Goal: Task Accomplishment & Management: Use online tool/utility

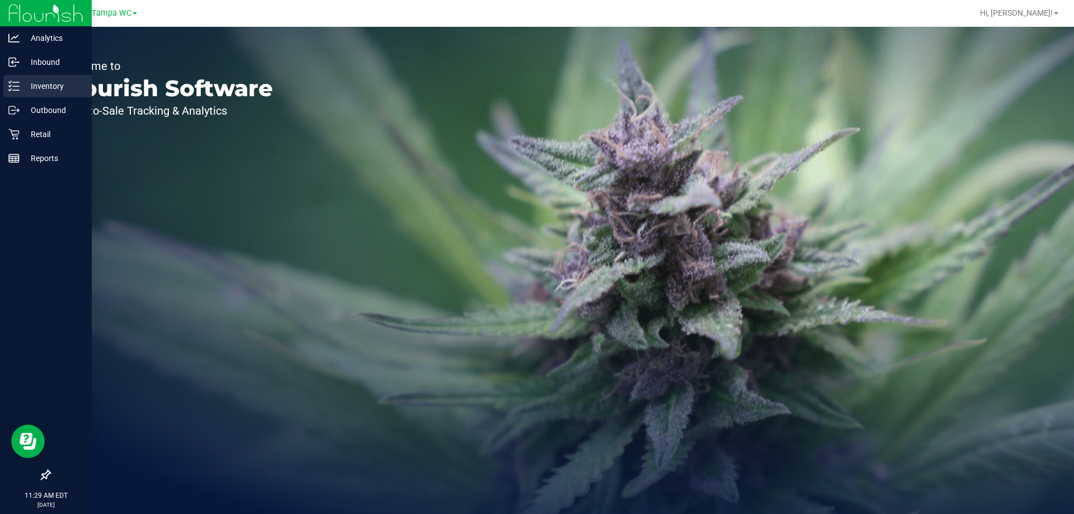
click at [26, 93] on div "Inventory" at bounding box center [47, 86] width 88 height 22
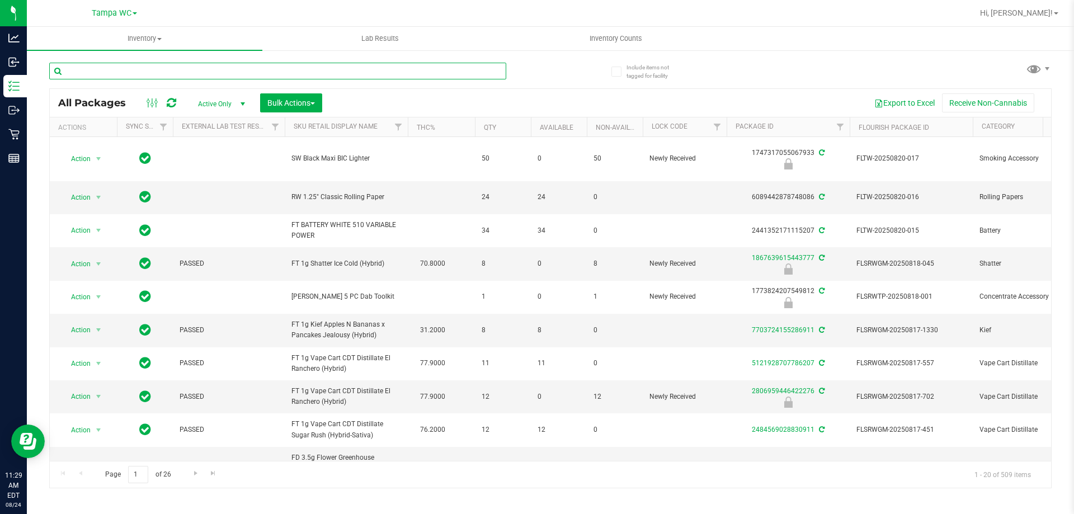
click at [132, 64] on input "text" at bounding box center [277, 71] width 457 height 17
click at [139, 73] on input "text" at bounding box center [277, 71] width 457 height 17
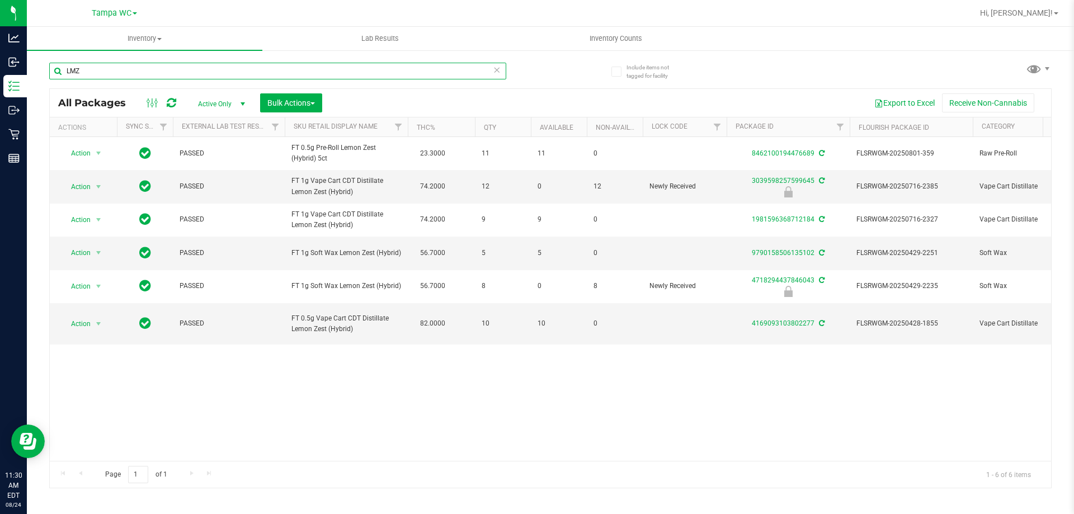
click at [92, 73] on input "LMZ" at bounding box center [277, 71] width 457 height 17
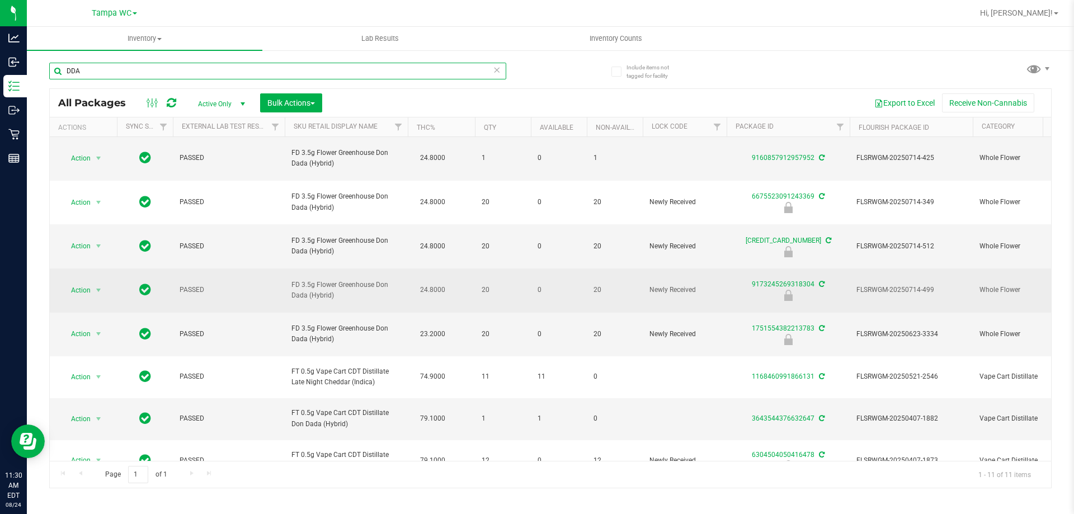
scroll to position [101, 0]
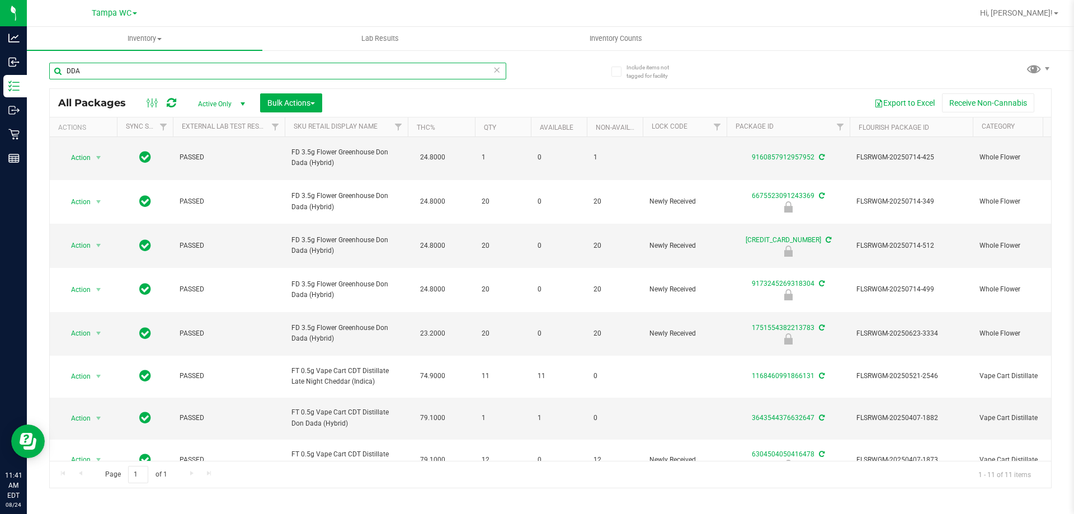
click at [97, 73] on input "DDA" at bounding box center [277, 71] width 457 height 17
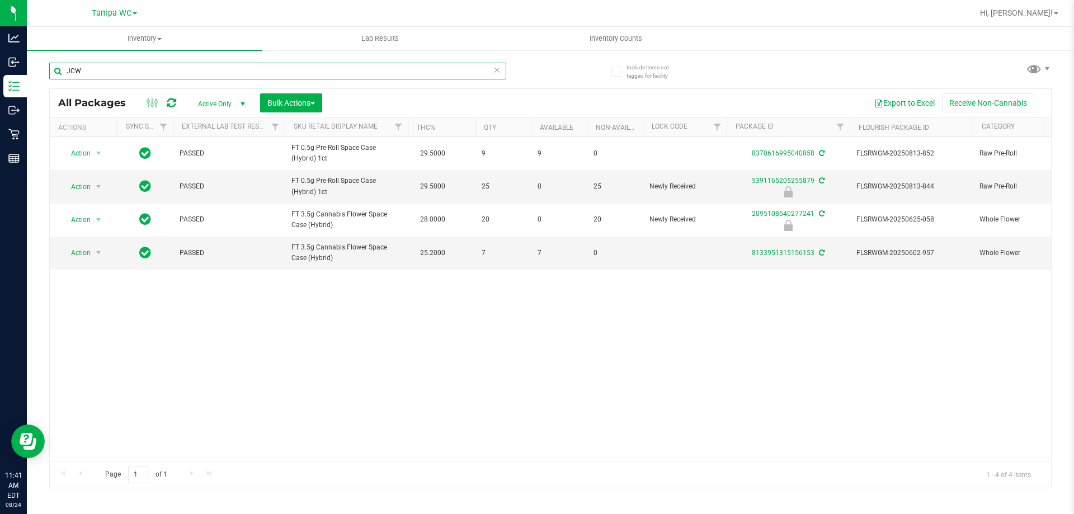
click at [104, 77] on input "JCW" at bounding box center [277, 71] width 457 height 17
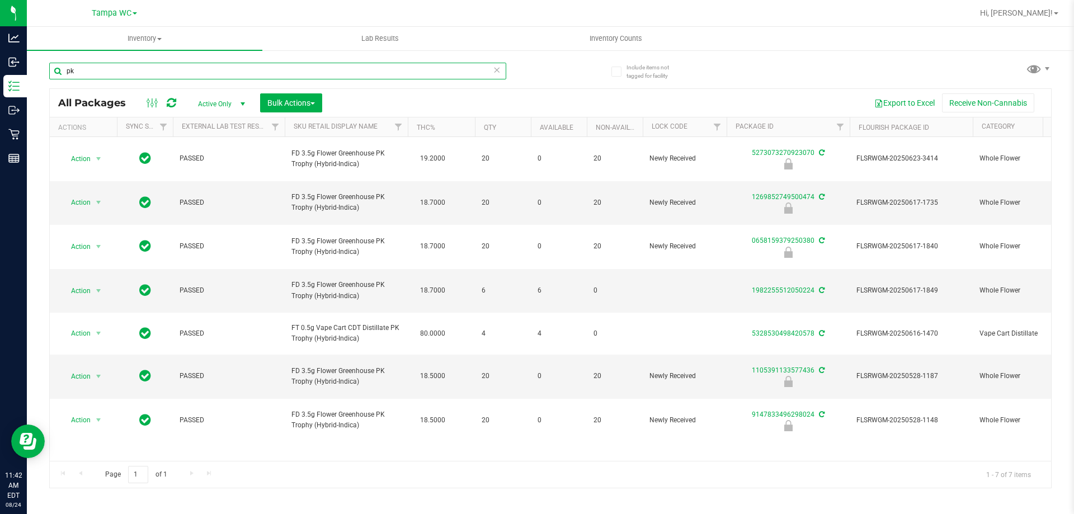
type input "p"
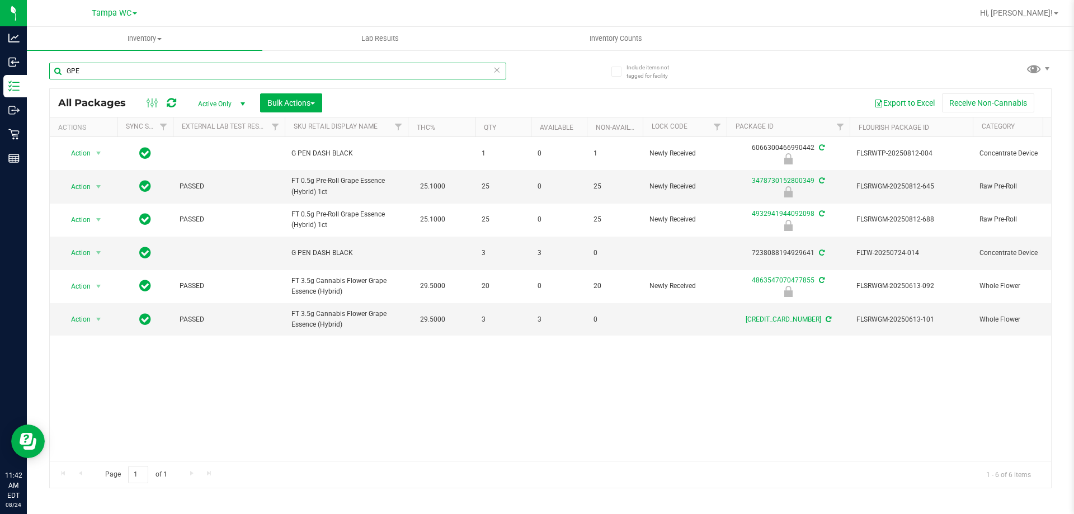
type input "GPE"
click at [388, 375] on div "Action Action Edit attributes Global inventory Locate package Package audit log…" at bounding box center [551, 299] width 1002 height 324
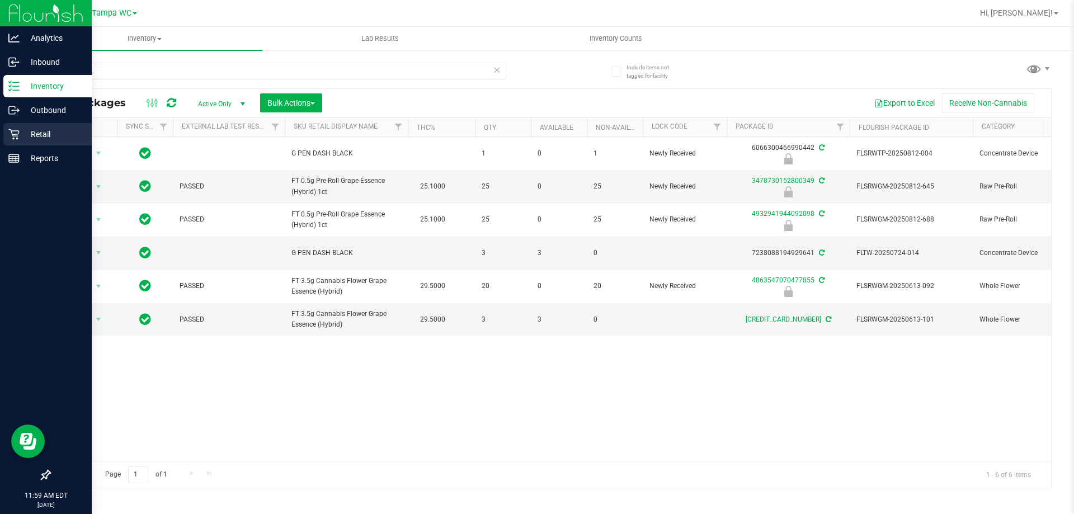
click at [6, 132] on div "Retail" at bounding box center [47, 134] width 88 height 22
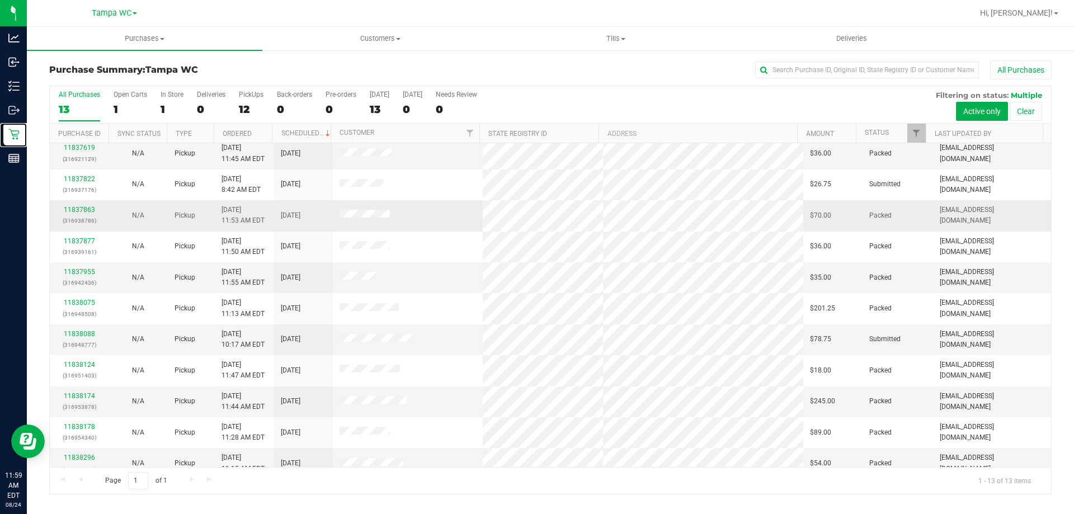
scroll to position [56, 0]
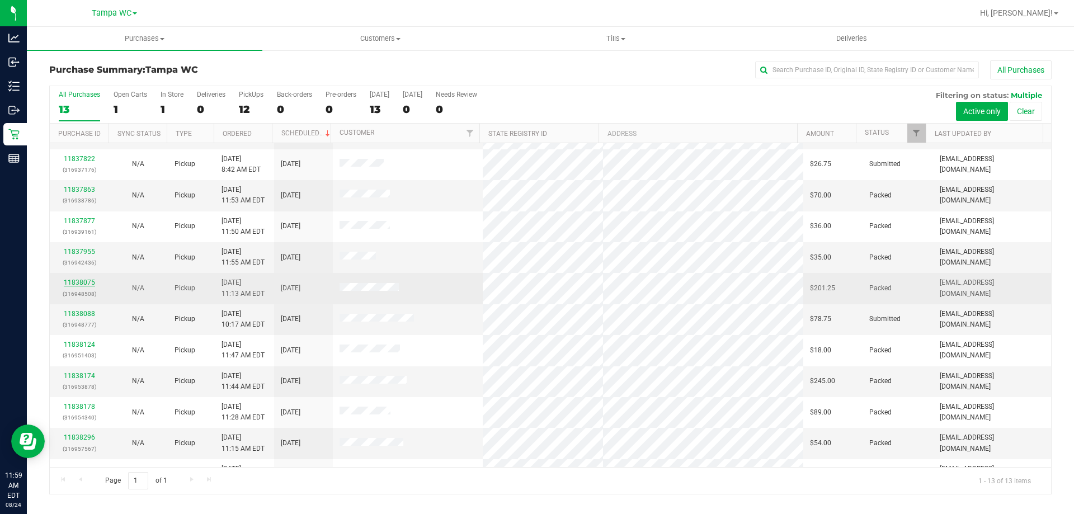
click at [84, 284] on link "11838075" at bounding box center [79, 283] width 31 height 8
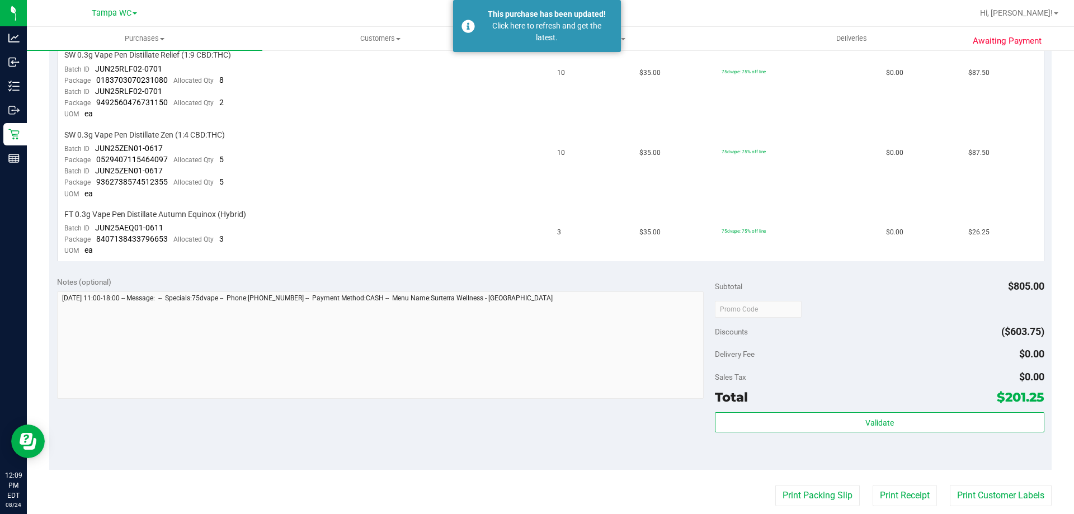
scroll to position [336, 0]
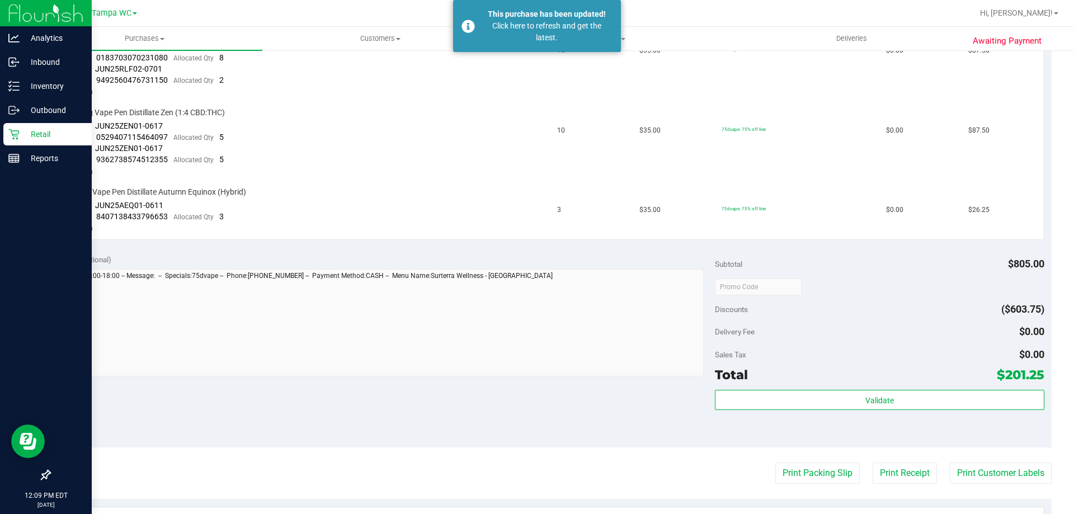
click at [28, 145] on link "Retail" at bounding box center [46, 135] width 92 height 24
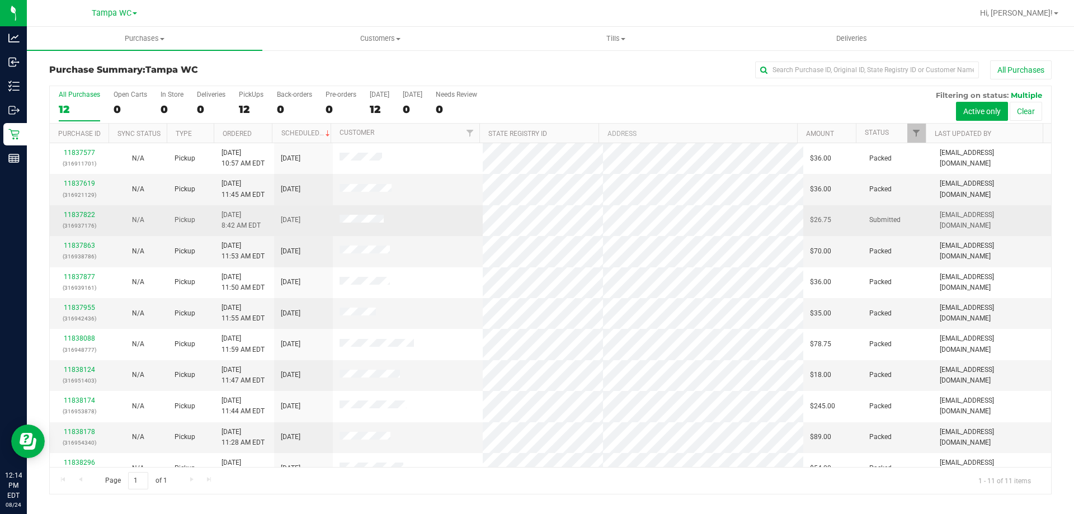
click at [425, 213] on td at bounding box center [408, 220] width 151 height 31
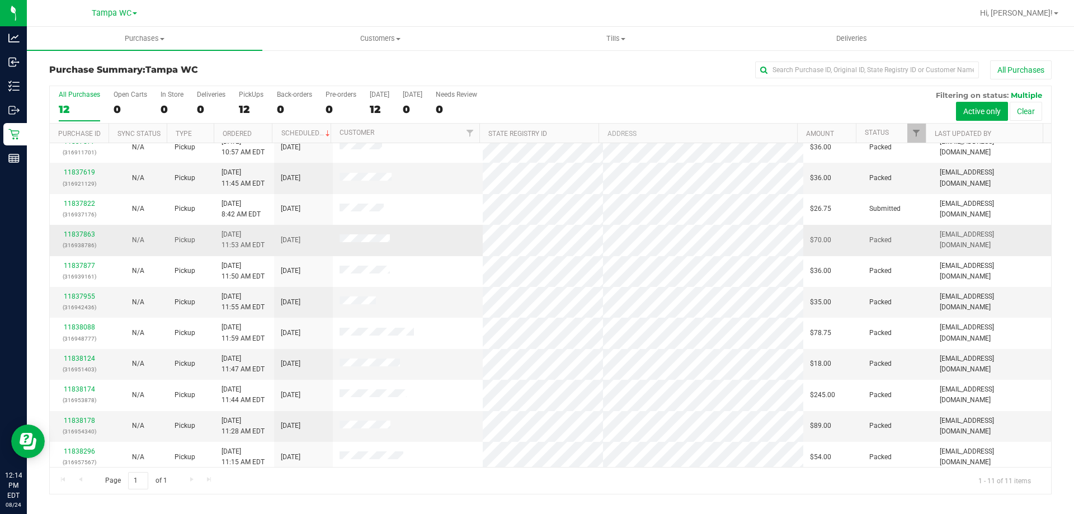
scroll to position [16, 0]
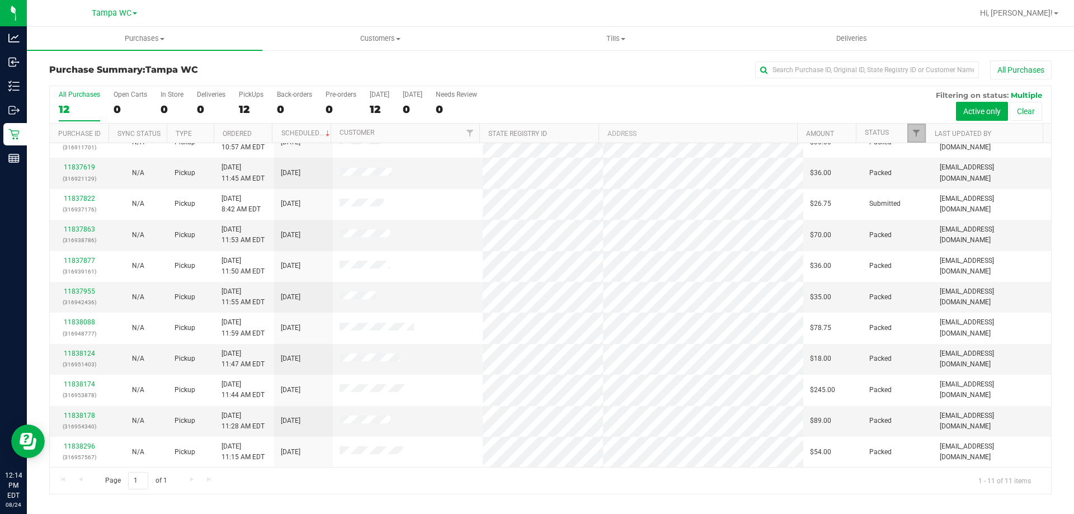
click at [922, 134] on link "Filter" at bounding box center [917, 133] width 18 height 19
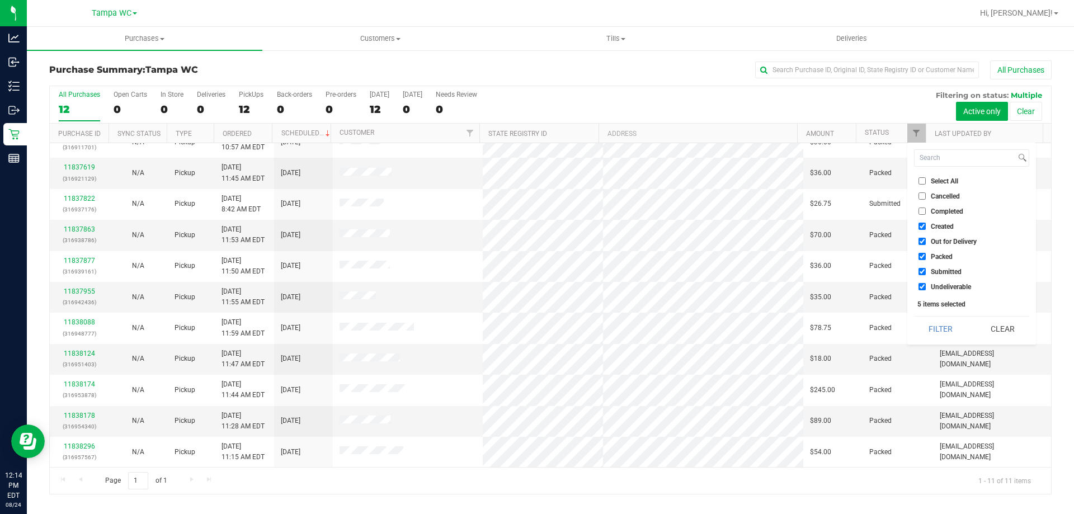
click at [928, 223] on label "Created" at bounding box center [936, 226] width 35 height 7
click at [926, 223] on input "Created" at bounding box center [922, 226] width 7 height 7
checkbox input "false"
click at [926, 241] on label "Out for Delivery" at bounding box center [948, 241] width 58 height 7
click at [926, 241] on input "Out for Delivery" at bounding box center [922, 241] width 7 height 7
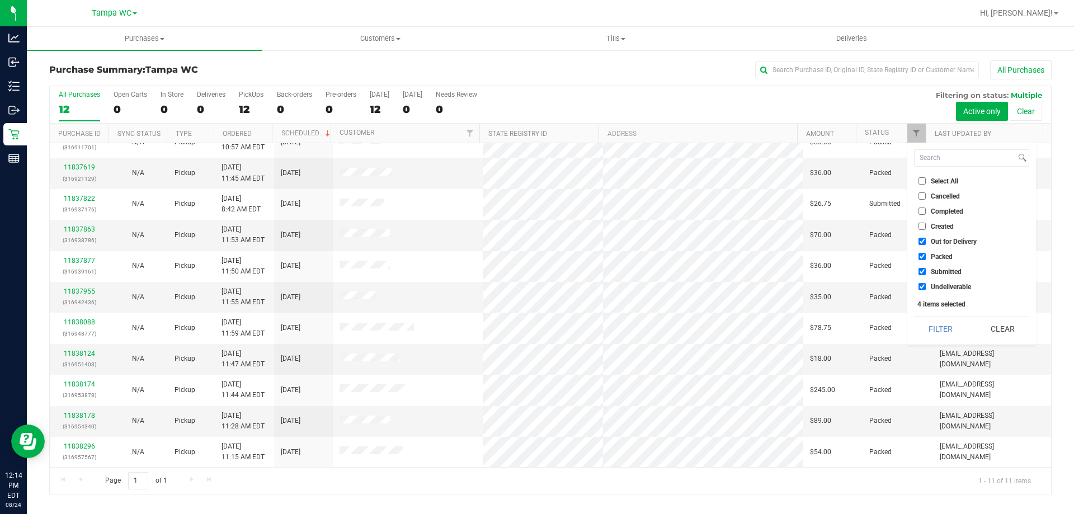
checkbox input "false"
click at [923, 253] on input "Packed" at bounding box center [922, 256] width 7 height 7
checkbox input "false"
click at [919, 270] on input "Submitted" at bounding box center [922, 271] width 7 height 7
click at [928, 293] on div "Select All Cancelled Completed Created Out for Delivery Packed Submitted Undeli…" at bounding box center [972, 244] width 129 height 202
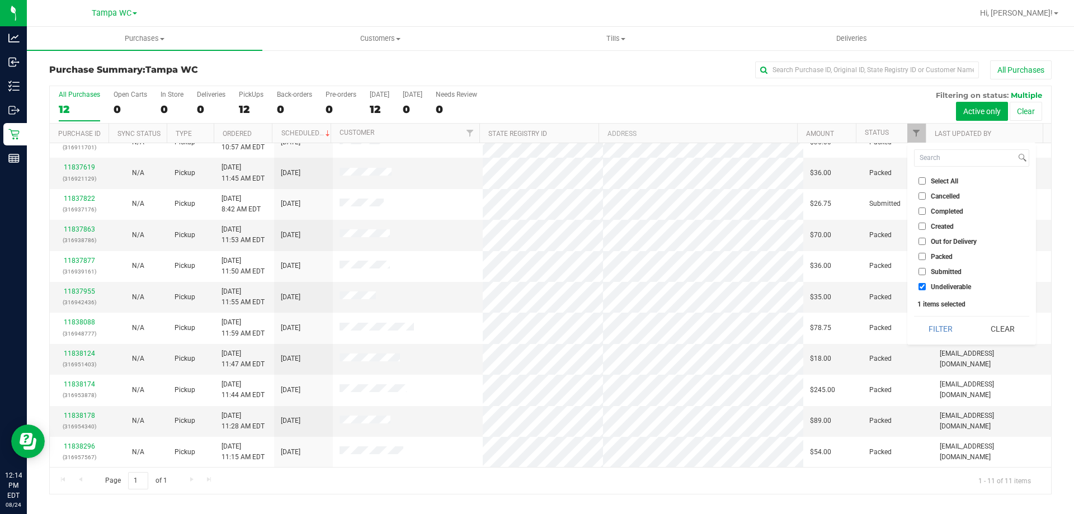
click at [928, 292] on li "Undeliverable" at bounding box center [971, 287] width 115 height 12
click at [922, 274] on input "Submitted" at bounding box center [922, 271] width 7 height 7
checkbox input "true"
click at [925, 287] on input "Undeliverable" at bounding box center [922, 286] width 7 height 7
checkbox input "false"
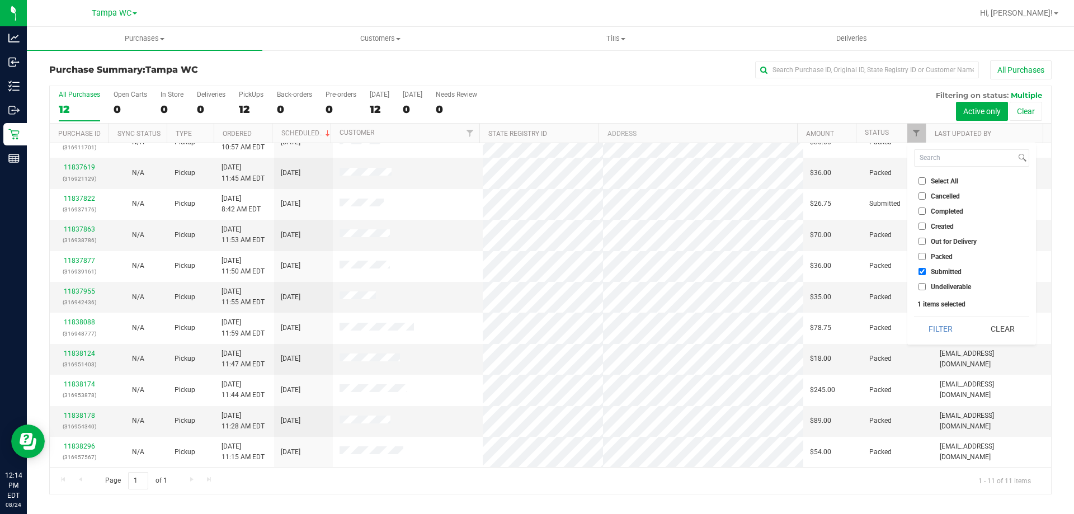
click at [935, 307] on div "1 items selected" at bounding box center [972, 304] width 109 height 8
click at [931, 322] on button "Filter" at bounding box center [941, 329] width 54 height 25
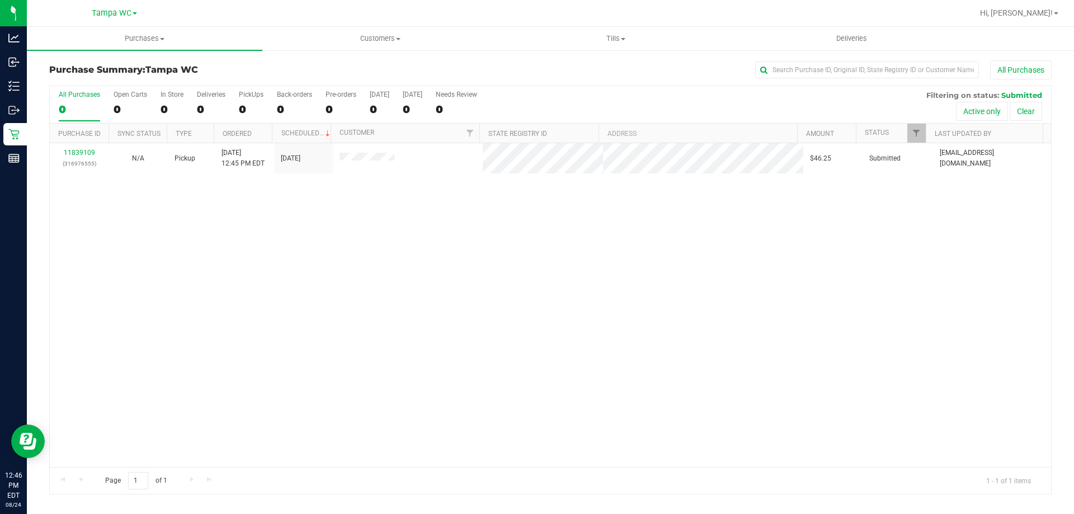
click at [600, 377] on div "11839109 (316976555) N/A Pickup [DATE] 12:45 PM EDT 8/24/2025 $46.25 Submitted …" at bounding box center [551, 305] width 1002 height 324
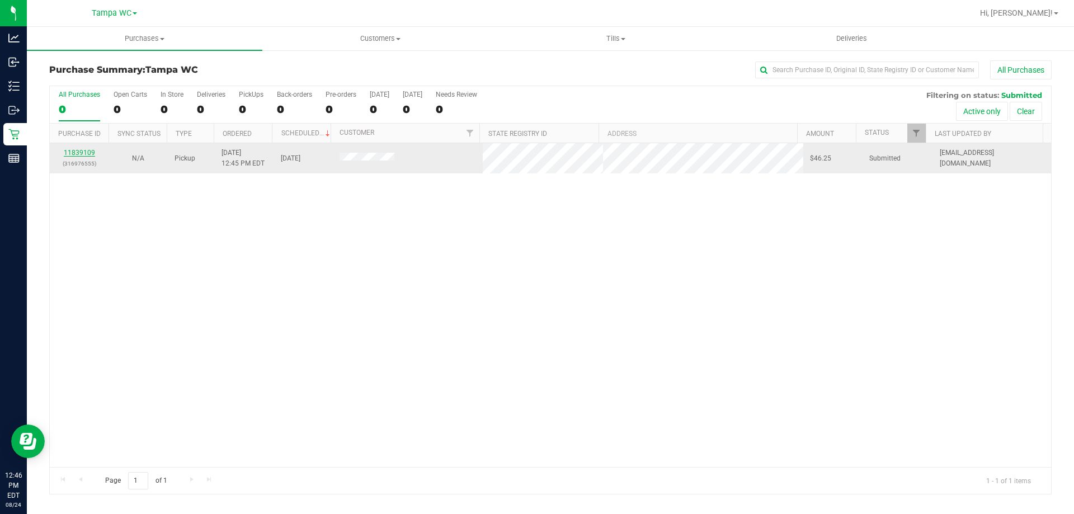
click at [83, 151] on link "11839109" at bounding box center [79, 153] width 31 height 8
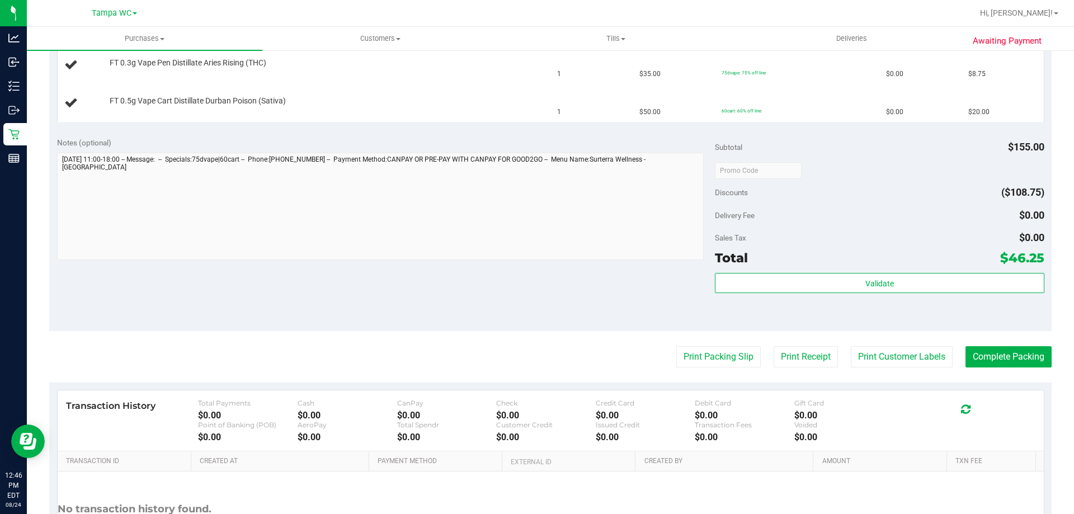
scroll to position [448, 0]
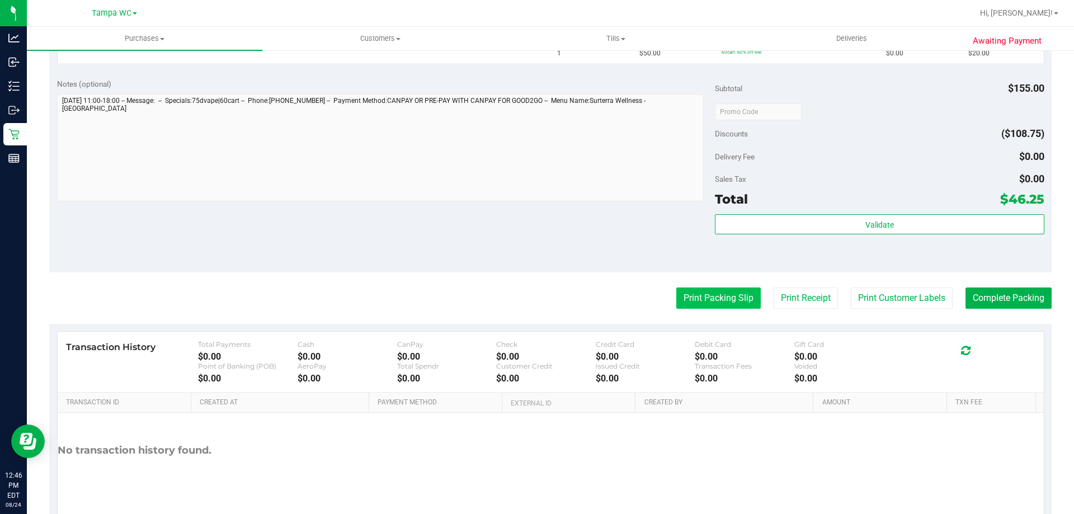
click at [710, 296] on button "Print Packing Slip" at bounding box center [719, 298] width 84 height 21
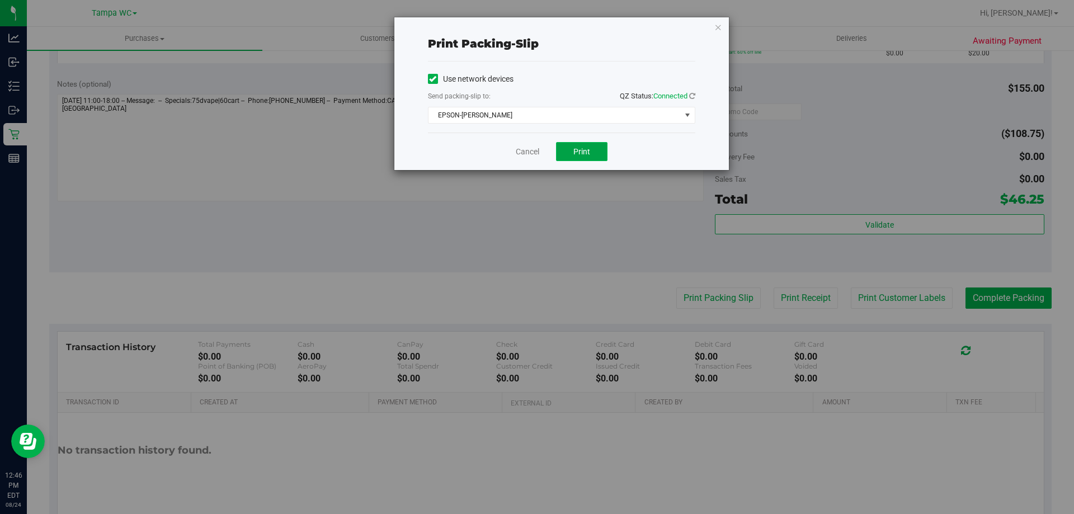
click at [564, 145] on button "Print" at bounding box center [581, 151] width 51 height 19
click at [539, 152] on link "Cancel" at bounding box center [528, 152] width 24 height 12
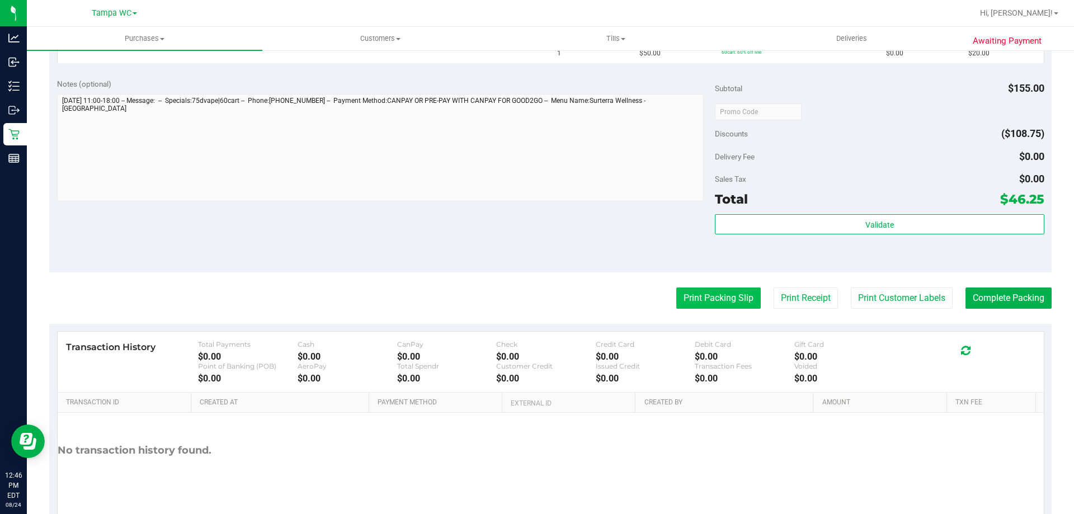
click at [690, 288] on button "Print Packing Slip" at bounding box center [719, 298] width 84 height 21
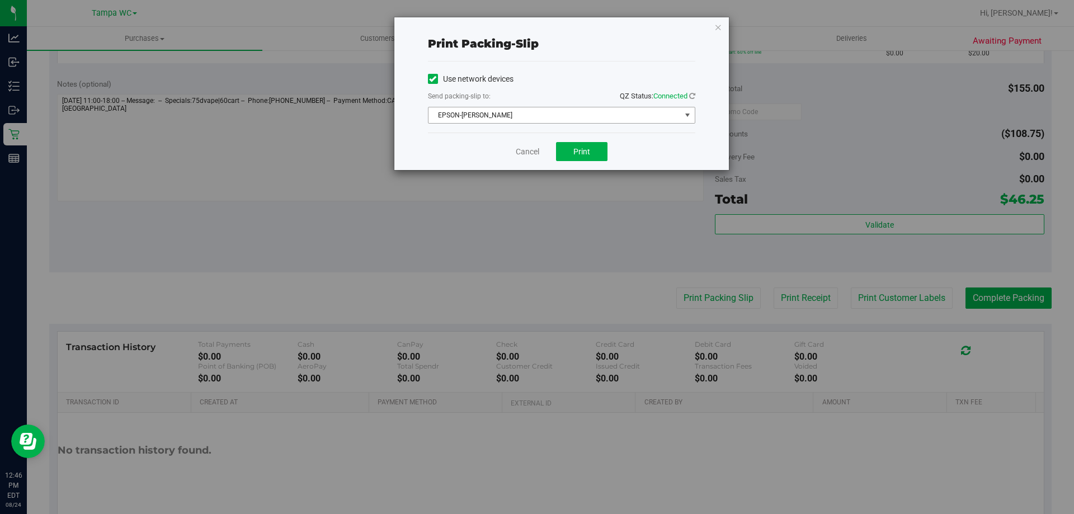
click at [458, 114] on span "EPSON-[PERSON_NAME]" at bounding box center [555, 115] width 252 height 16
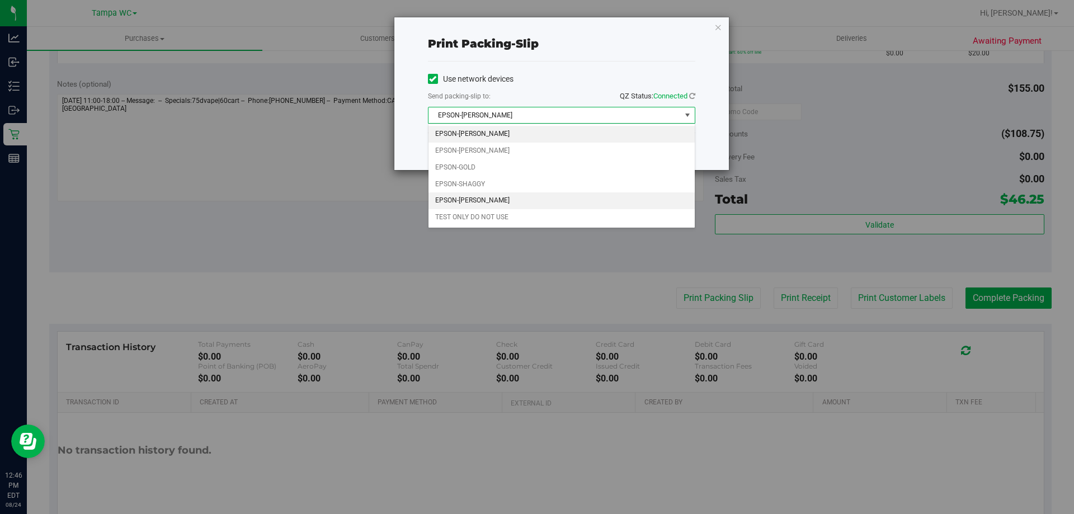
click at [493, 201] on li "EPSON-[PERSON_NAME]" at bounding box center [562, 200] width 266 height 17
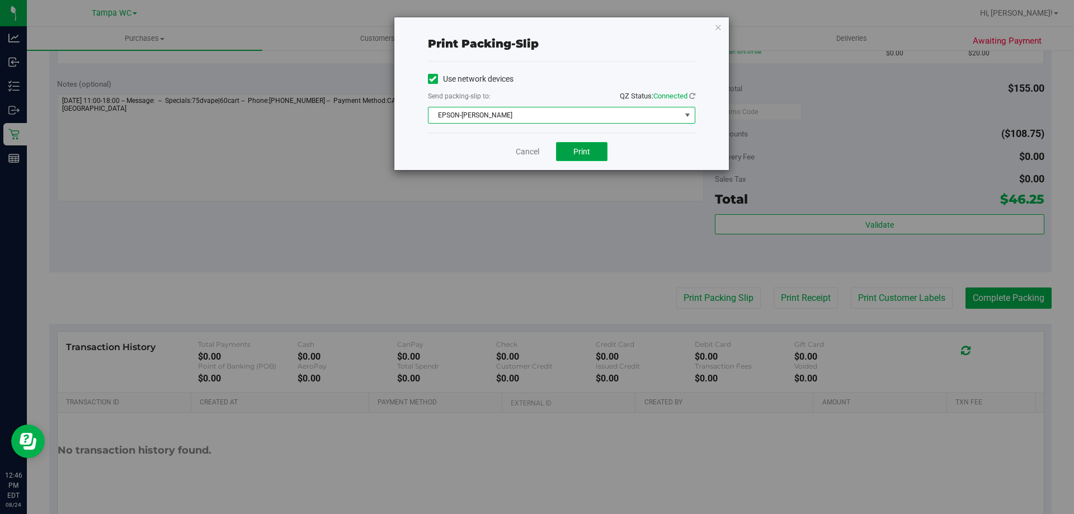
click at [591, 149] on button "Print" at bounding box center [581, 151] width 51 height 19
click at [530, 147] on link "Cancel" at bounding box center [528, 152] width 24 height 12
